Goal: Information Seeking & Learning: Learn about a topic

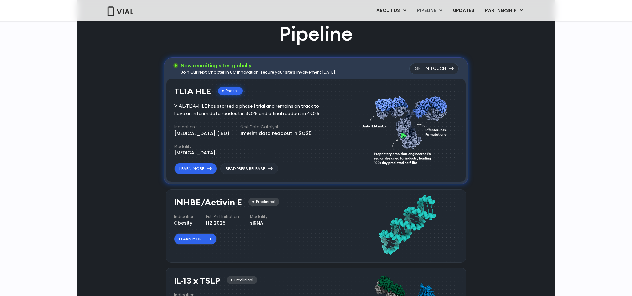
scroll to position [398, 0]
drag, startPoint x: 210, startPoint y: 166, endPoint x: 173, endPoint y: 165, distance: 37.5
click at [173, 165] on div "TL1A HLE Phase I VIAL-TL1A-HLE has started a phase 1 trial and remains on track…" at bounding box center [316, 131] width 300 height 104
copy h3 "TL1A HLE"
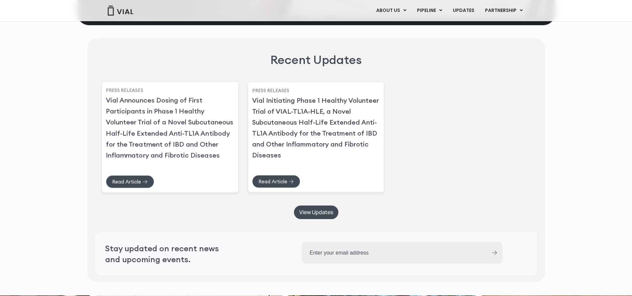
scroll to position [1725, 0]
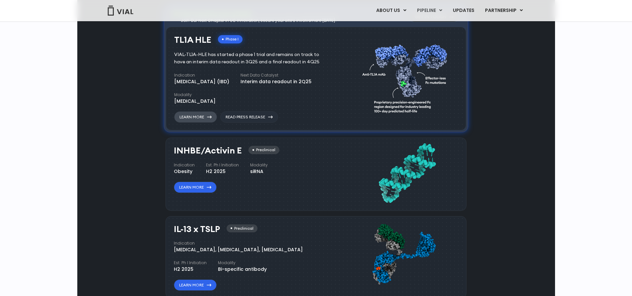
scroll to position [431, 0]
